Goal: Use online tool/utility: Utilize a website feature to perform a specific function

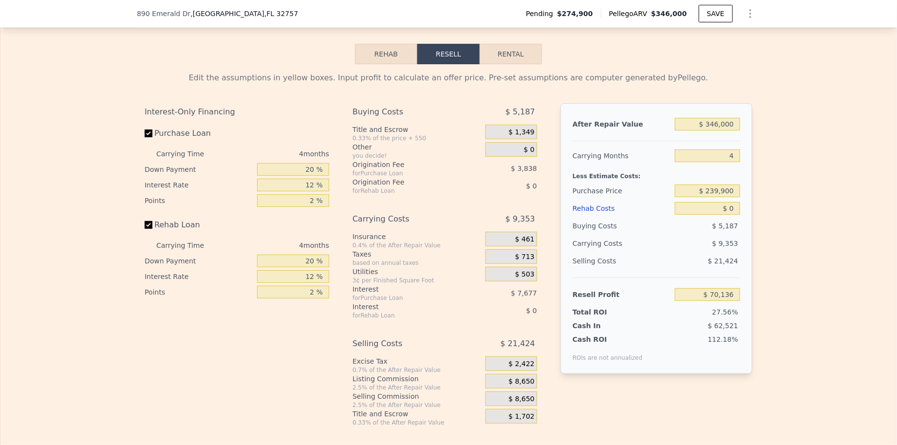
scroll to position [1458, 0]
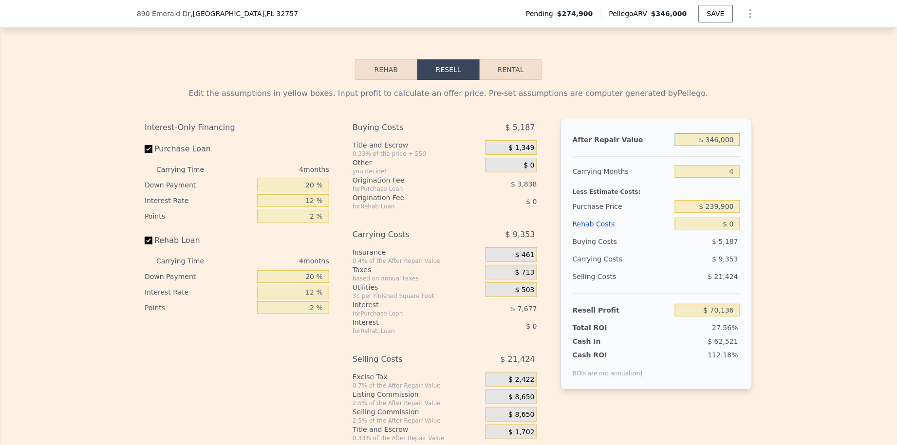
click at [713, 144] on input "$ 346,000" at bounding box center [707, 139] width 65 height 13
type input "$ 3"
type input "-$ 254,526"
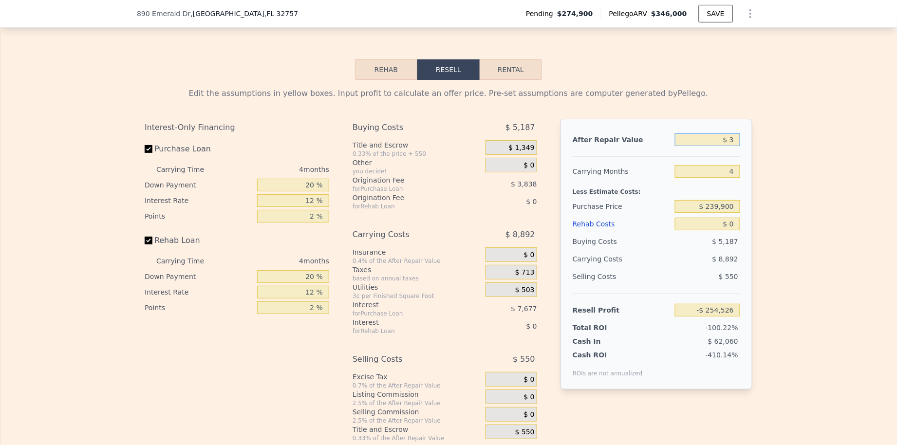
type input "$ 32"
type input "-$ 254,499"
type input "$ 320"
type input "-$ 254,228"
type input "$ 3,200"
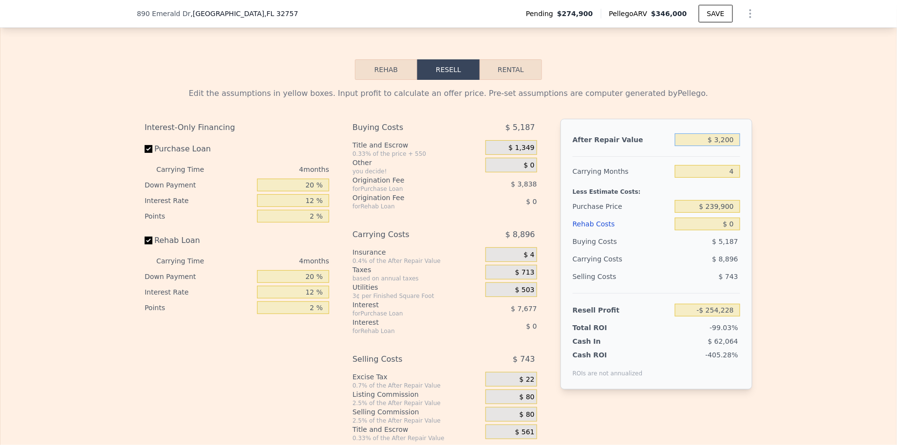
type input "-$ 251,526"
type input "$ 32,000"
type input "-$ 224,503"
type input "$ 320,000"
type input "$ 45,738"
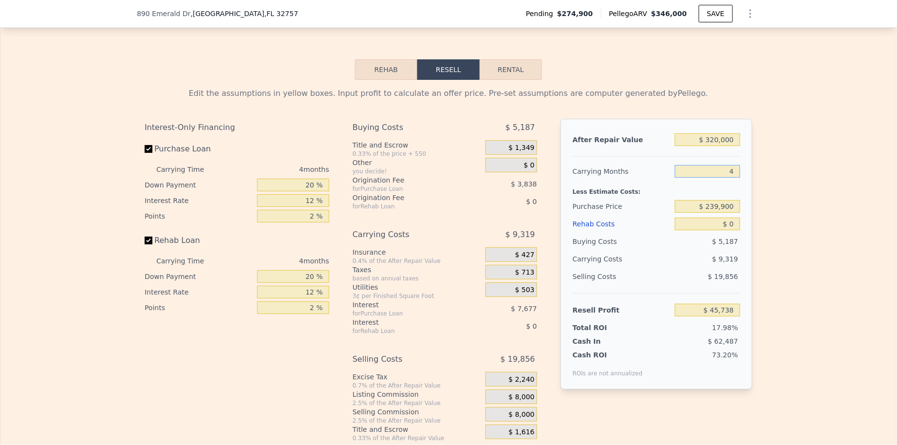
click at [707, 174] on input "4" at bounding box center [707, 171] width 65 height 13
click at [710, 207] on input "$ 239,900" at bounding box center [707, 206] width 65 height 13
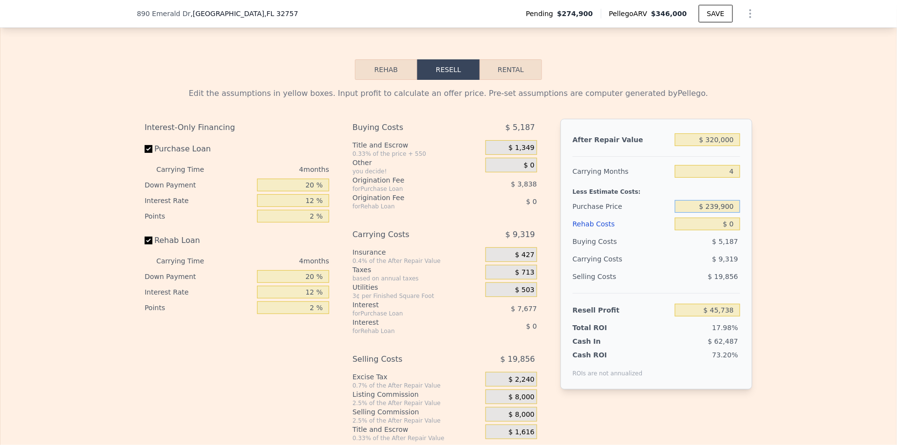
click at [710, 207] on input "$ 239,900" at bounding box center [707, 206] width 65 height 13
type input "$ 205,000"
click at [717, 228] on input "$ 0" at bounding box center [707, 224] width 65 height 13
type input "$ 82,428"
click at [717, 228] on input "$ 0" at bounding box center [707, 224] width 65 height 13
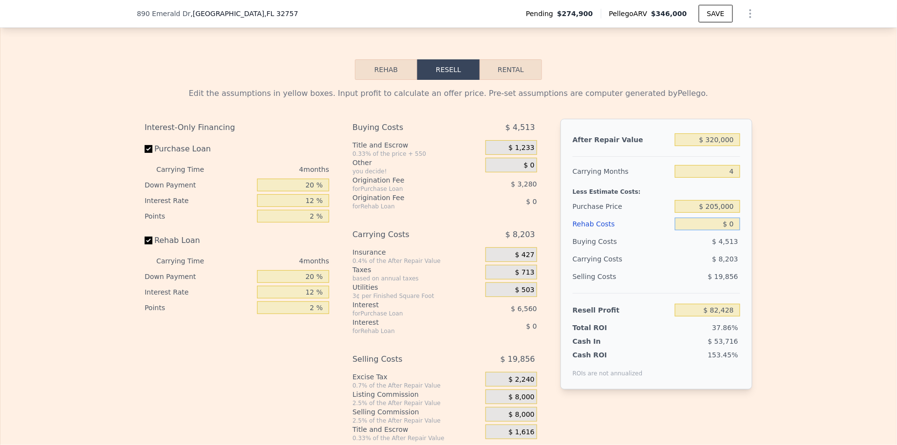
click at [717, 228] on input "$ 0" at bounding box center [707, 224] width 65 height 13
type input "$ 3"
type input "$ 82,425"
type input "$ 30"
type input "$ 82,398"
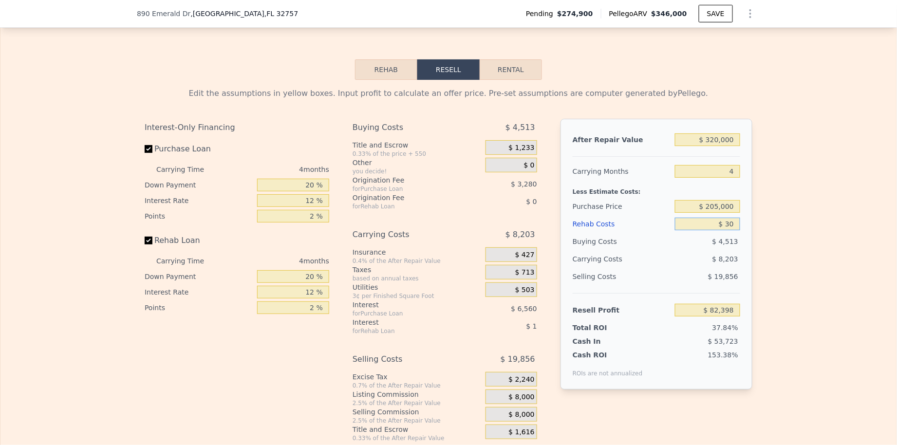
type input "$ 300"
type input "$ 82,115"
type input "$ 3,000"
type input "$ 79,284"
type input "$ 30,000"
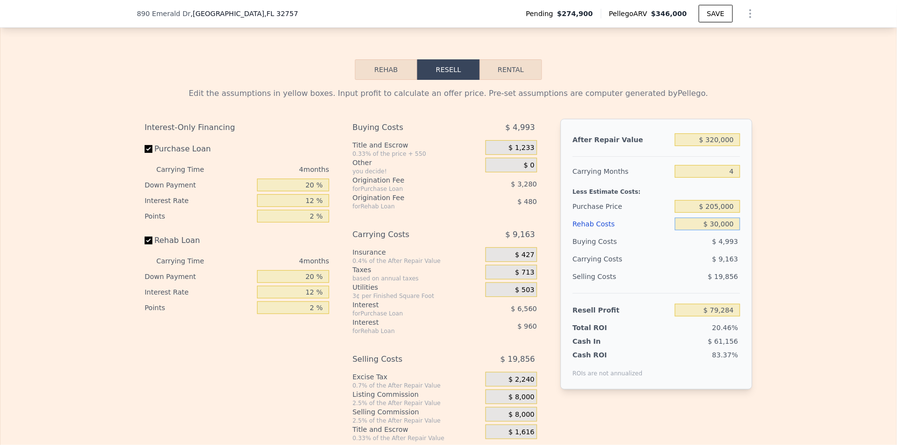
type input "$ 50,988"
click at [633, 273] on div "Selling Costs" at bounding box center [622, 277] width 98 height 18
click at [506, 143] on div "$ 1,233" at bounding box center [511, 147] width 52 height 15
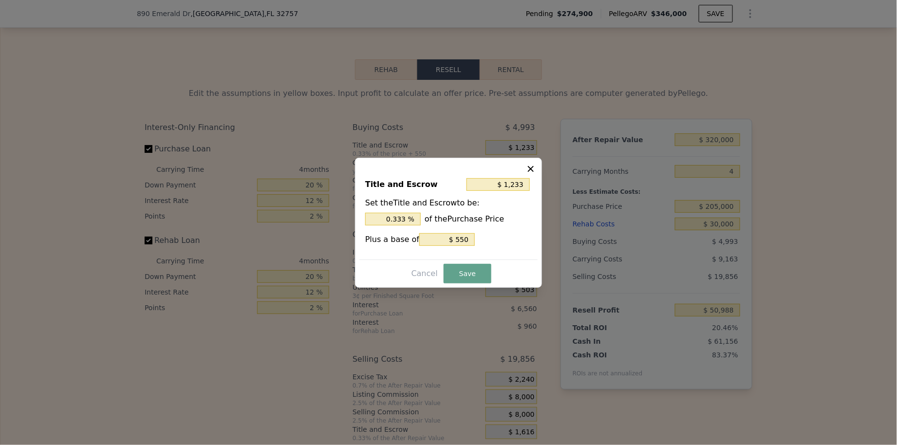
click at [376, 225] on div "Title and Escrow $ 1,233 Set the Title and Escrow to be: 0.333 % of the Purchas…" at bounding box center [448, 215] width 178 height 90
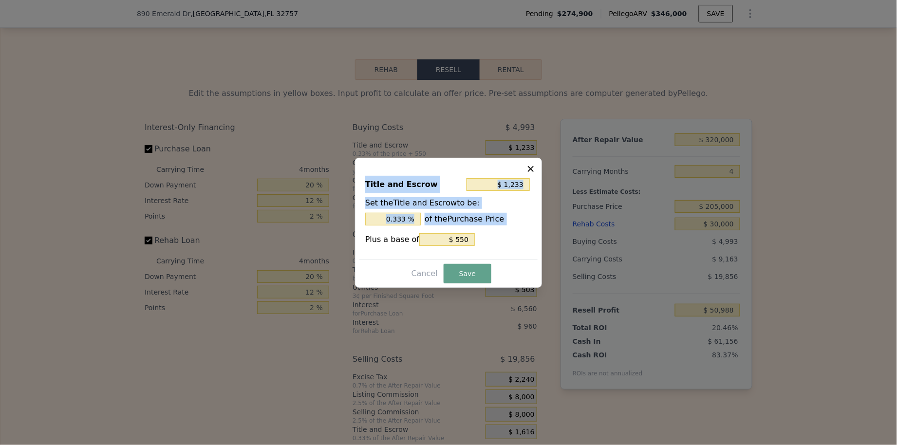
click at [376, 225] on div "Title and Escrow $ 1,233 Set the Title and Escrow to be: 0.333 % of the Purchas…" at bounding box center [448, 215] width 178 height 90
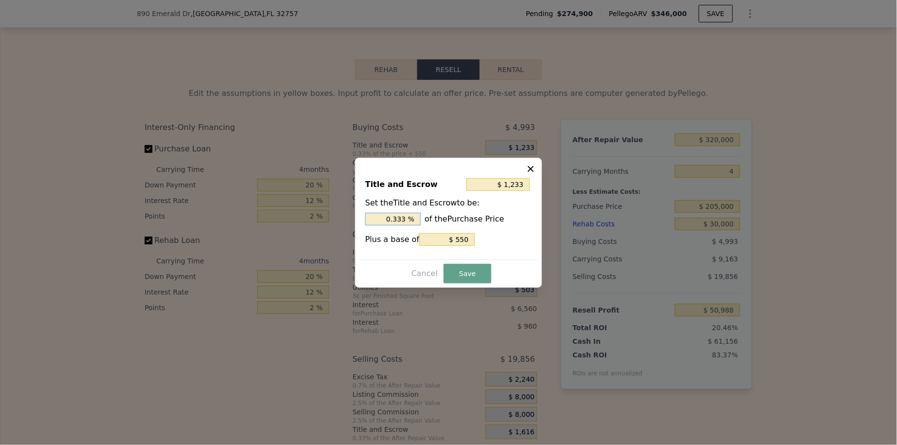
click at [388, 214] on input "0.333 %" at bounding box center [393, 219] width 56 height 13
type input "$ 2,600"
type input "1. %"
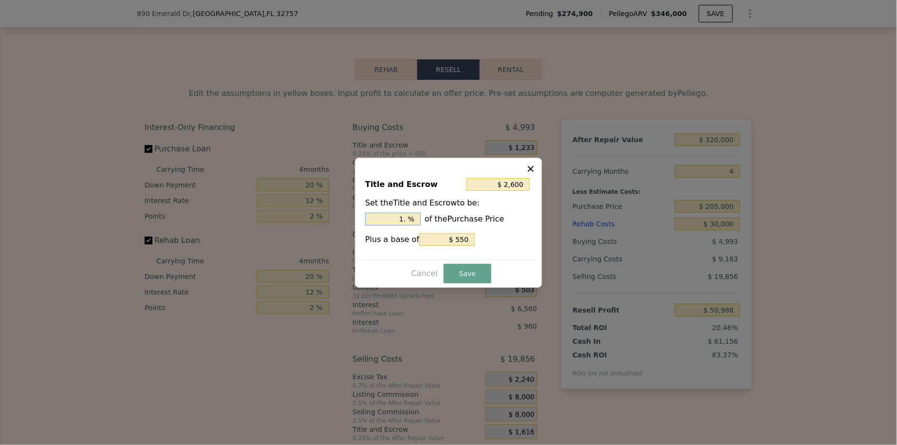
type input "$ 3,010"
type input "1.2 %"
type input "$ 3,113"
type input "1.25 %"
click at [464, 278] on button "Save" at bounding box center [468, 273] width 48 height 19
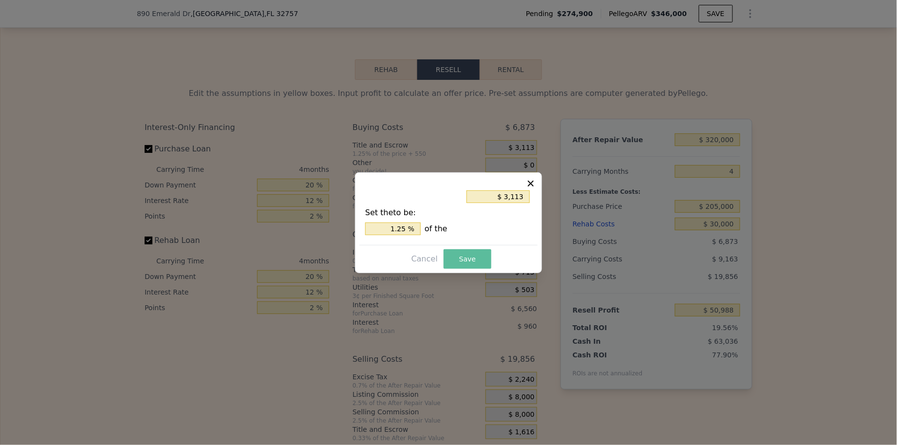
type input "$ 49,108"
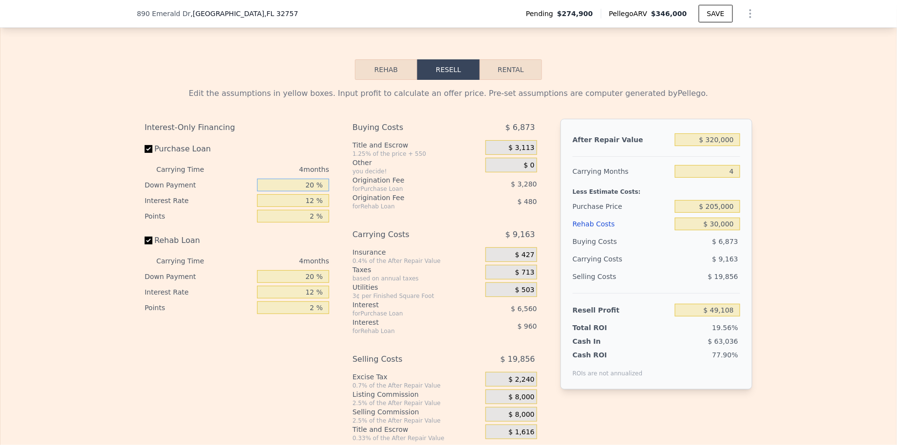
click at [313, 182] on input "20 %" at bounding box center [293, 185] width 72 height 13
type input "1 %"
type input "$ 46,769"
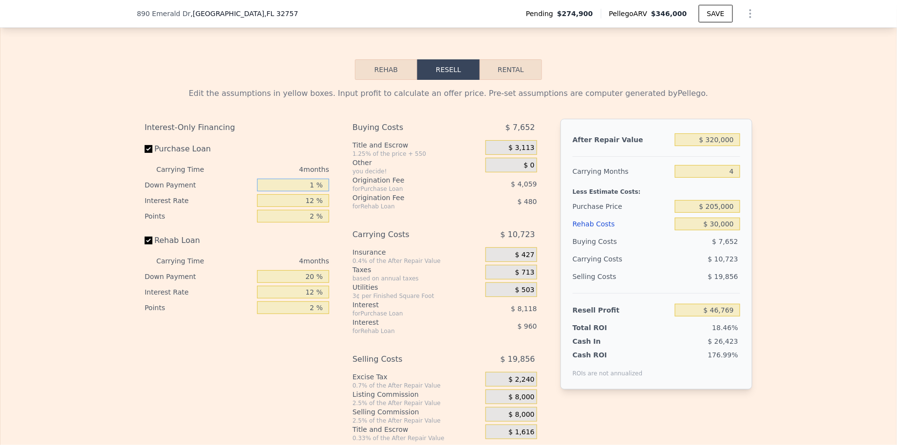
type input "15 %"
type input "$ 48,491"
type input "15 %"
click at [297, 201] on input "12 %" at bounding box center [293, 200] width 72 height 13
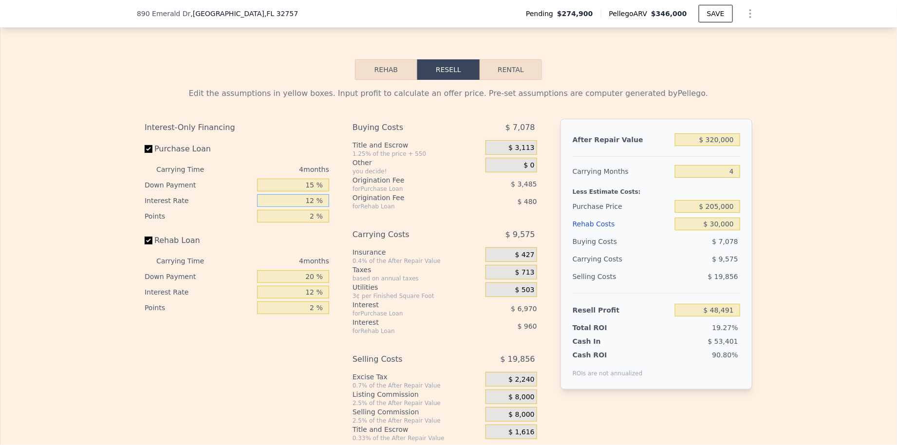
click at [297, 201] on input "12 %" at bounding box center [293, 200] width 72 height 13
type input "1 %"
type input "$ 54,883"
type input "11 %"
type input "$ 49,075"
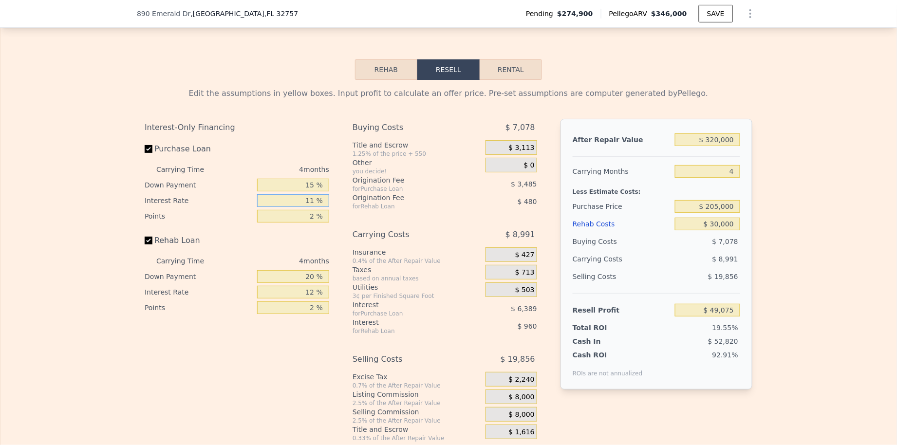
type input "11 %"
click at [304, 276] on input "20 %" at bounding box center [293, 276] width 72 height 13
type input "1 %"
type input "$ 48,733"
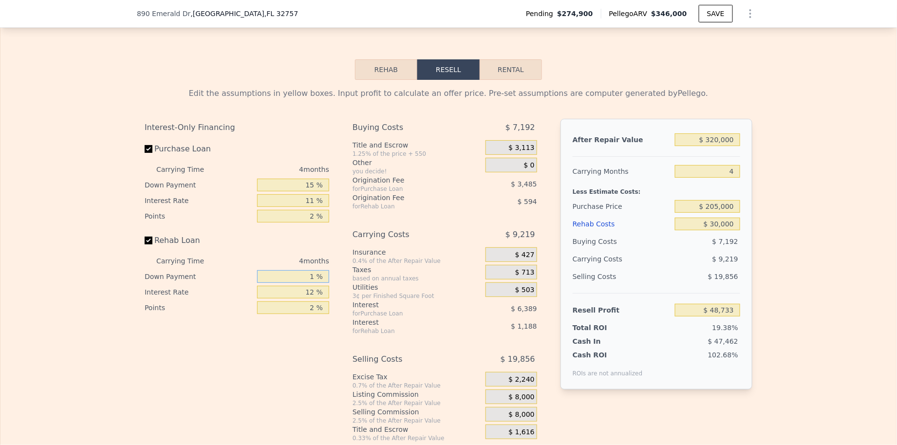
type input "15 %"
type input "$ 48,985"
type input "15 %"
click at [291, 294] on input "12 %" at bounding box center [293, 292] width 72 height 13
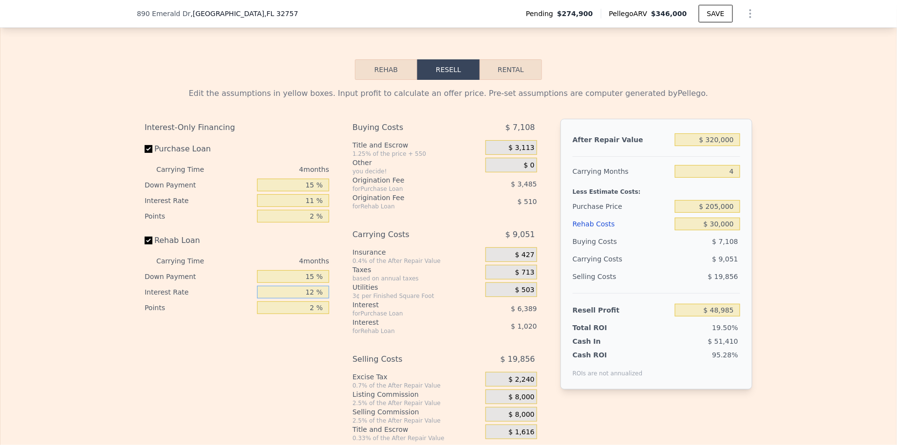
click at [291, 294] on input "12 %" at bounding box center [293, 292] width 72 height 13
type input "1 %"
type input "$ 49,921"
type input "11 %"
type input "$ 49,069"
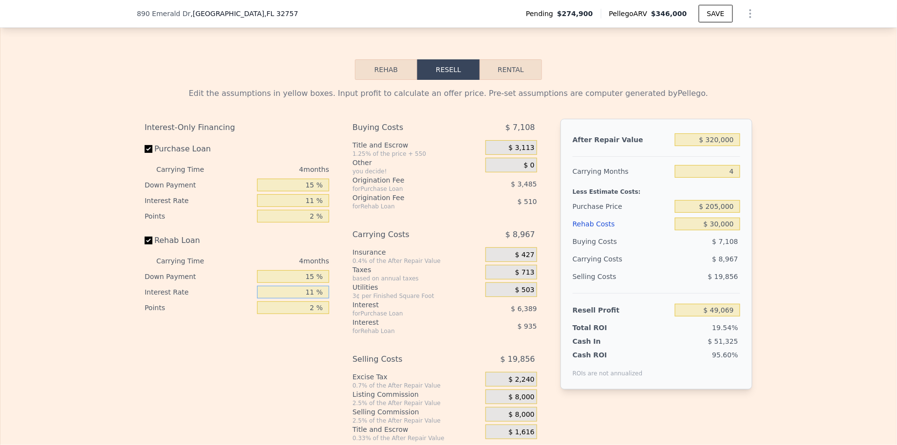
type input "11 %"
click at [392, 252] on div "Insurance" at bounding box center [417, 252] width 129 height 10
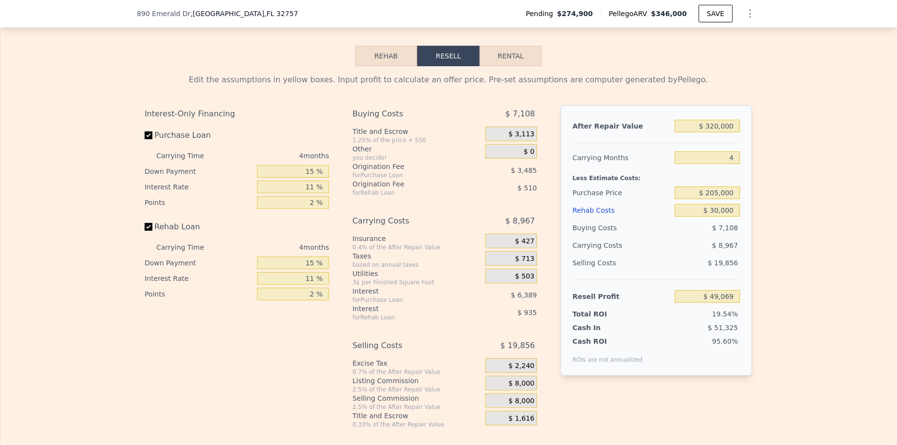
scroll to position [1473, 0]
click at [519, 65] on button "Rental" at bounding box center [511, 54] width 62 height 20
select select "30"
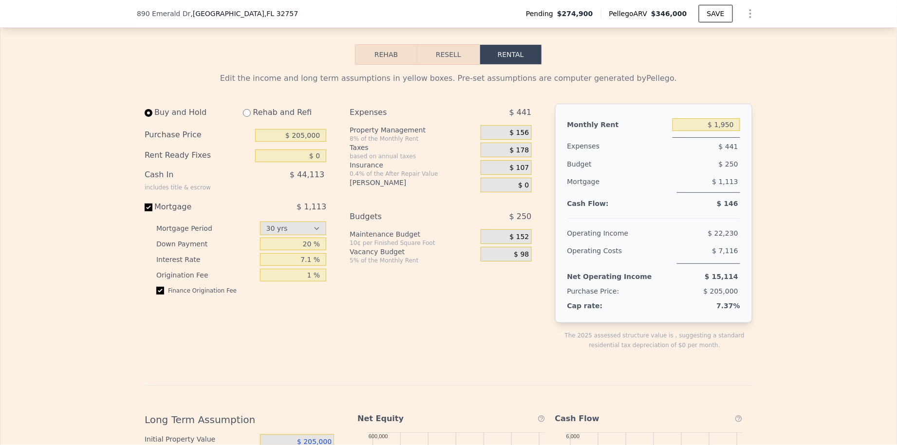
click at [246, 115] on input "radio" at bounding box center [247, 113] width 8 height 8
radio input "true"
select select "30"
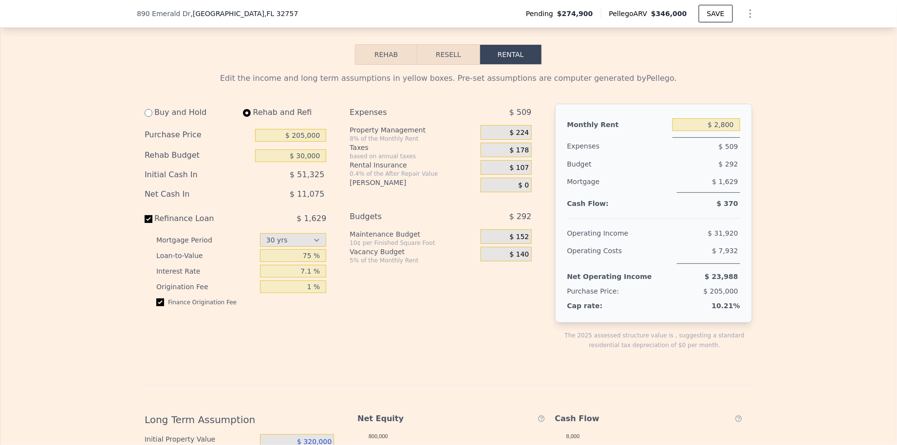
type input "$ 30,000"
click at [297, 160] on input "$ 30,000" at bounding box center [290, 155] width 71 height 13
click at [715, 124] on input "$ 2,800" at bounding box center [706, 124] width 68 height 13
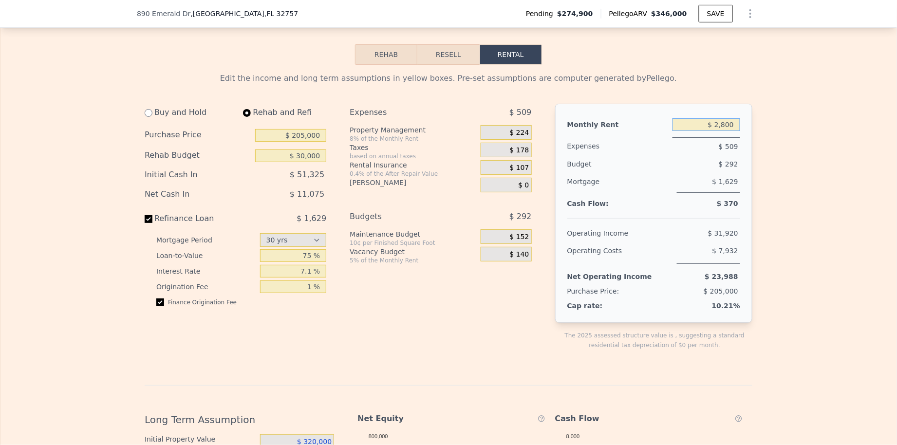
click at [715, 124] on input "$ 2,800" at bounding box center [706, 124] width 68 height 13
type input "$ 1,800"
click at [500, 307] on div "Expenses $ 429 Property Management 8% of the Monthly Rent $ 144 Taxes based on …" at bounding box center [444, 235] width 189 height 262
click at [515, 133] on span "$ 144" at bounding box center [519, 133] width 19 height 9
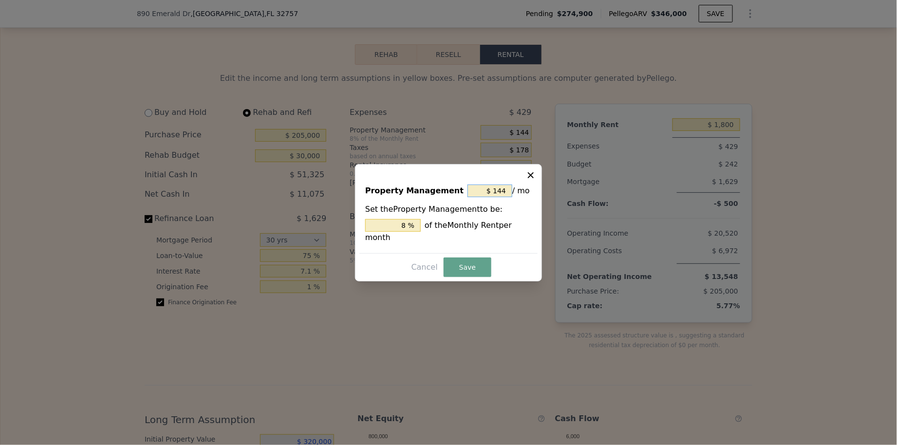
click at [491, 187] on input "$ 144" at bounding box center [489, 191] width 45 height 13
type input "$ 0"
type input "0 %"
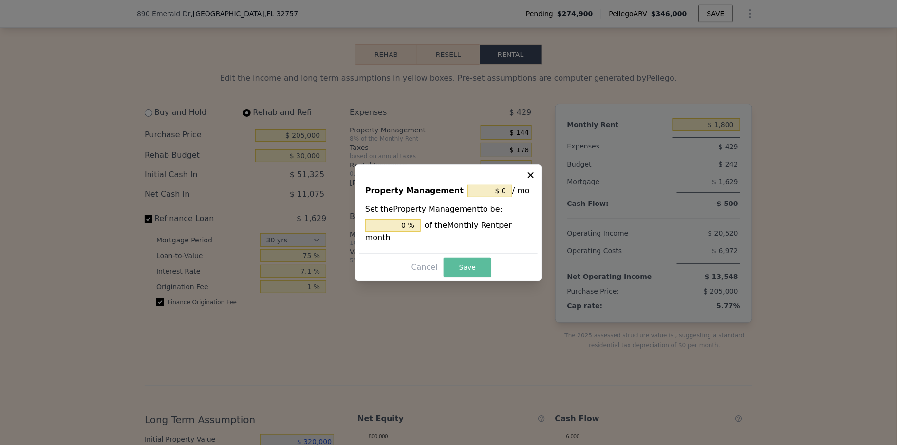
click at [471, 269] on button "Save" at bounding box center [468, 267] width 48 height 19
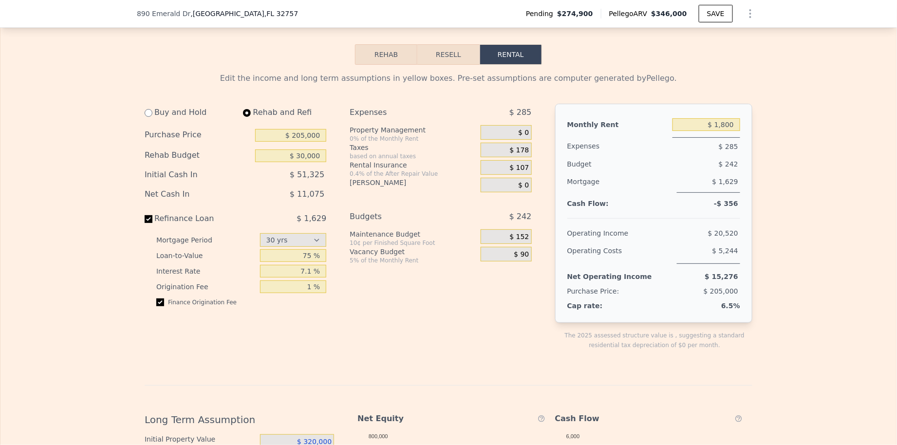
click at [590, 280] on div "Net Operating Income" at bounding box center [609, 277] width 85 height 18
